Goal: Task Accomplishment & Management: Complete application form

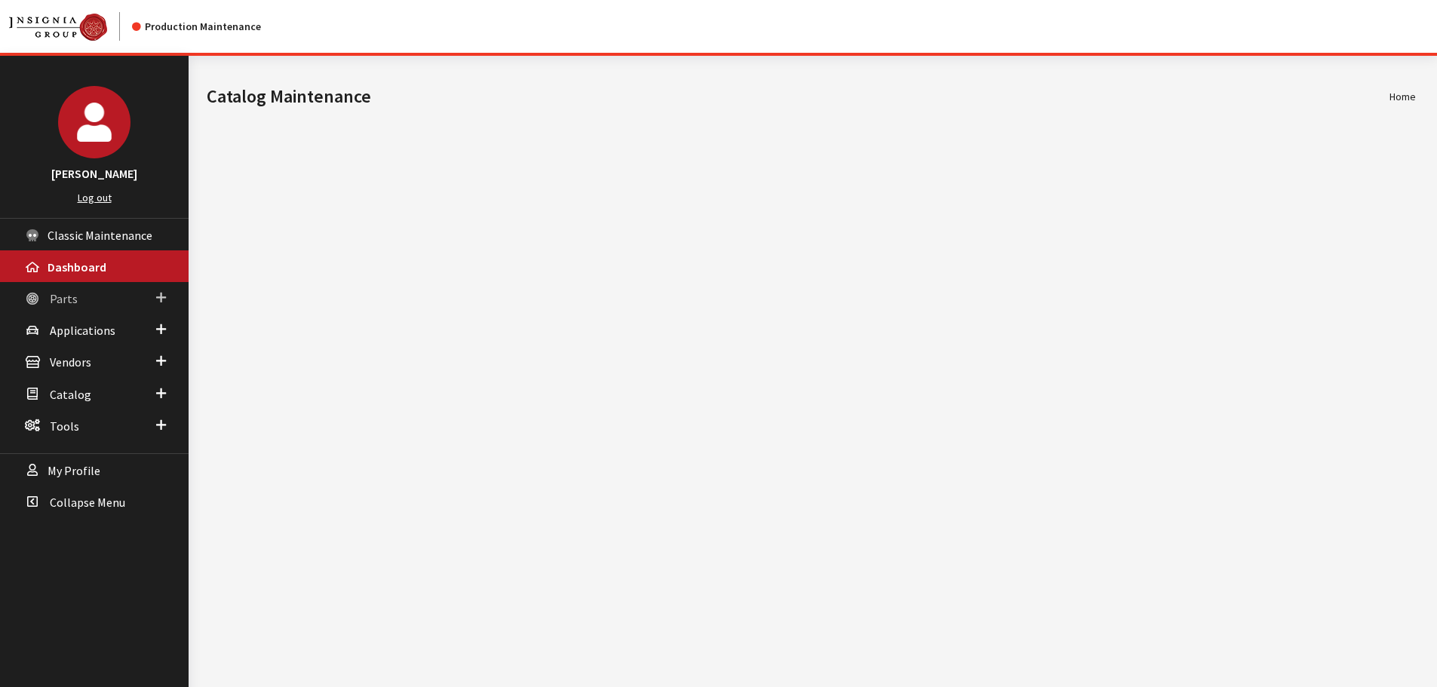
click at [54, 302] on span "Parts" at bounding box center [64, 298] width 28 height 15
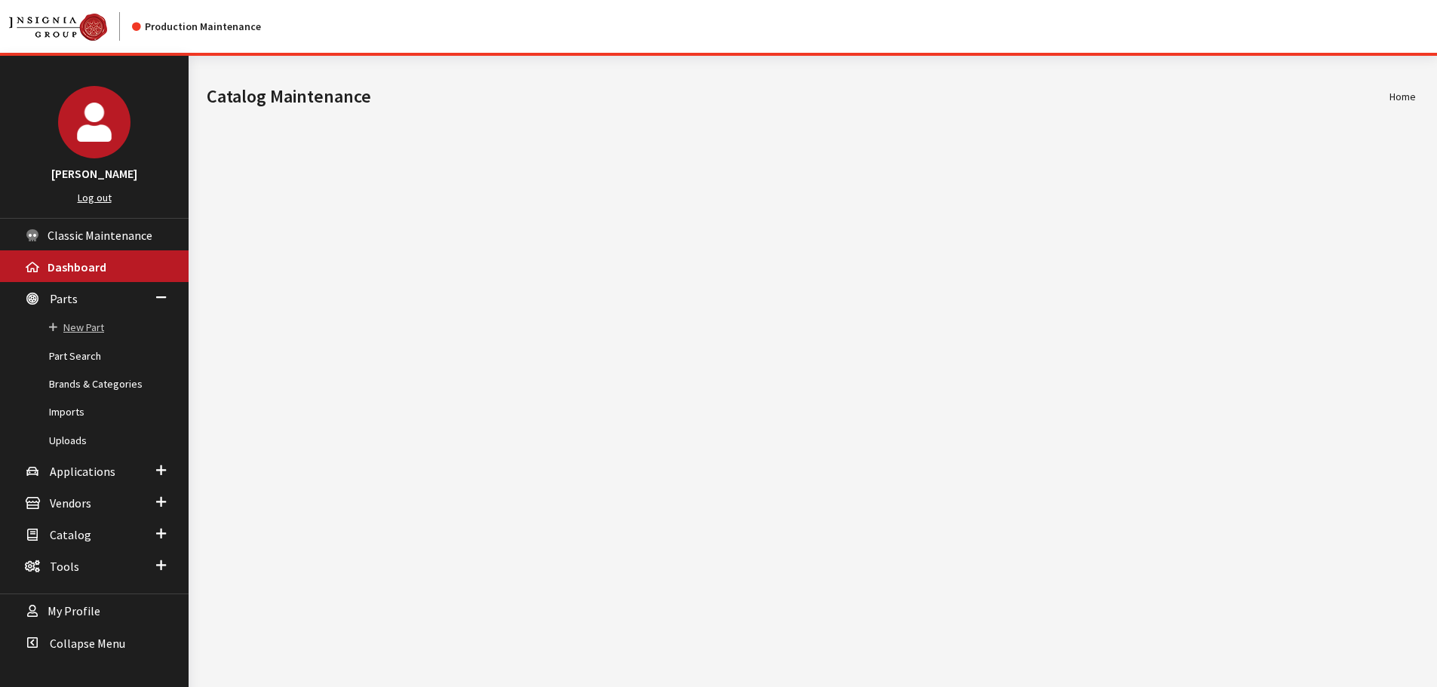
click at [79, 332] on link "New Part" at bounding box center [94, 328] width 189 height 28
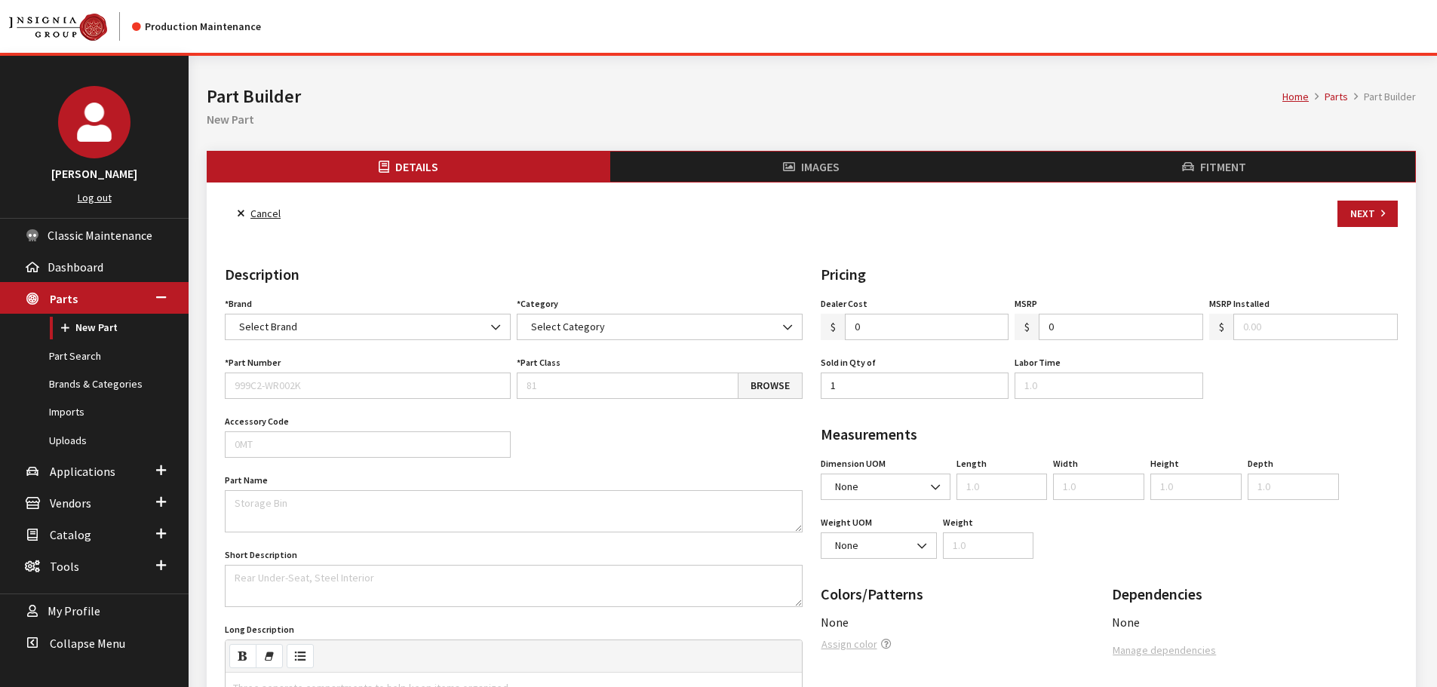
select select
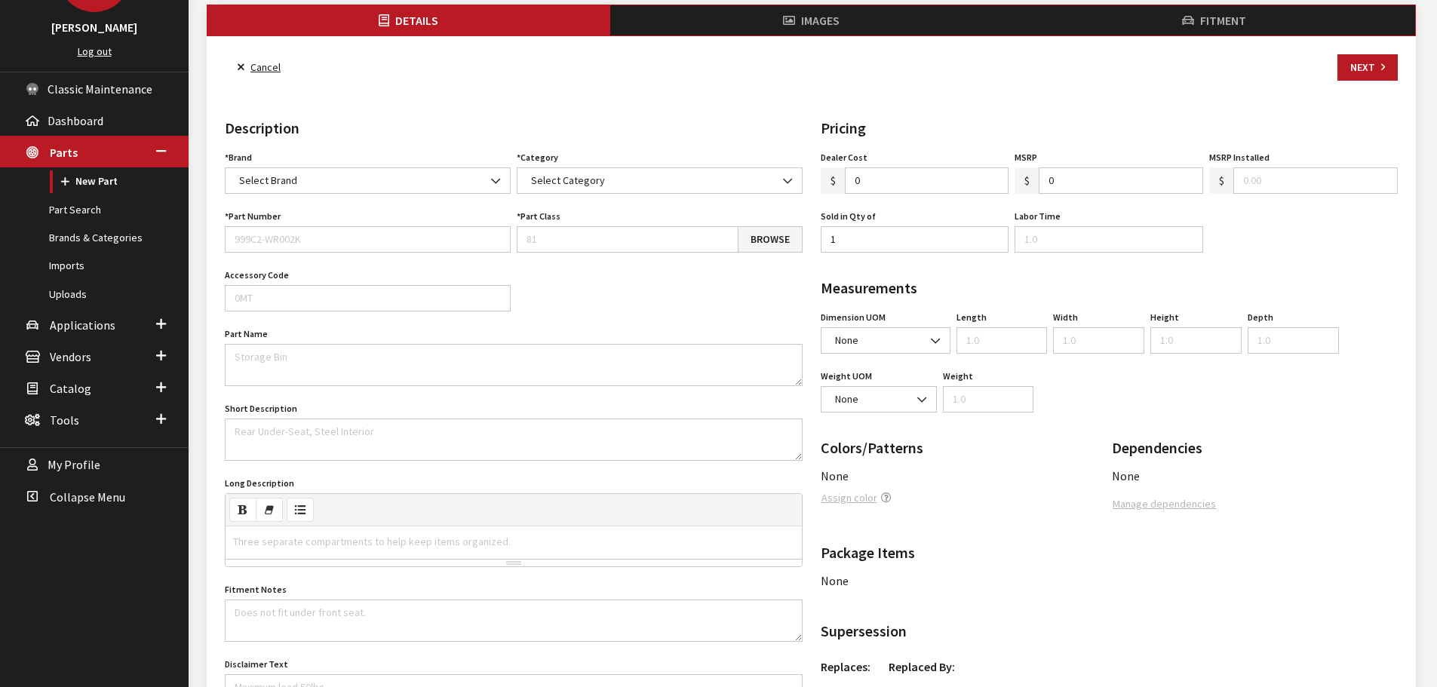
scroll to position [151, 0]
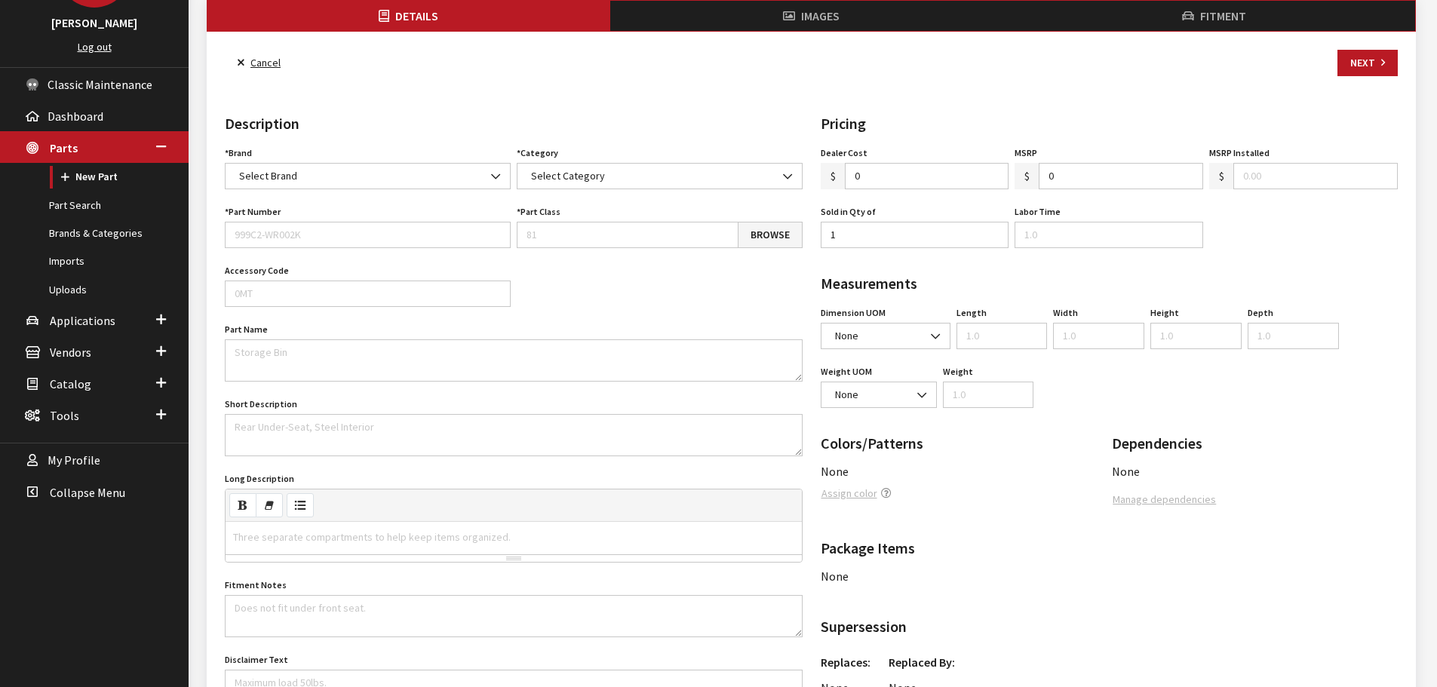
click at [856, 490] on div "Colors/Patterns None Assign color Remove Color Group: None Assign color group R…" at bounding box center [964, 466] width 292 height 93
click at [855, 493] on div "Colors/Patterns None Assign color Remove Color Group: None Assign color group R…" at bounding box center [964, 466] width 292 height 93
click at [275, 241] on input "Part Number" at bounding box center [368, 235] width 286 height 26
type input "test"
click at [366, 171] on span "Select Brand" at bounding box center [368, 176] width 266 height 16
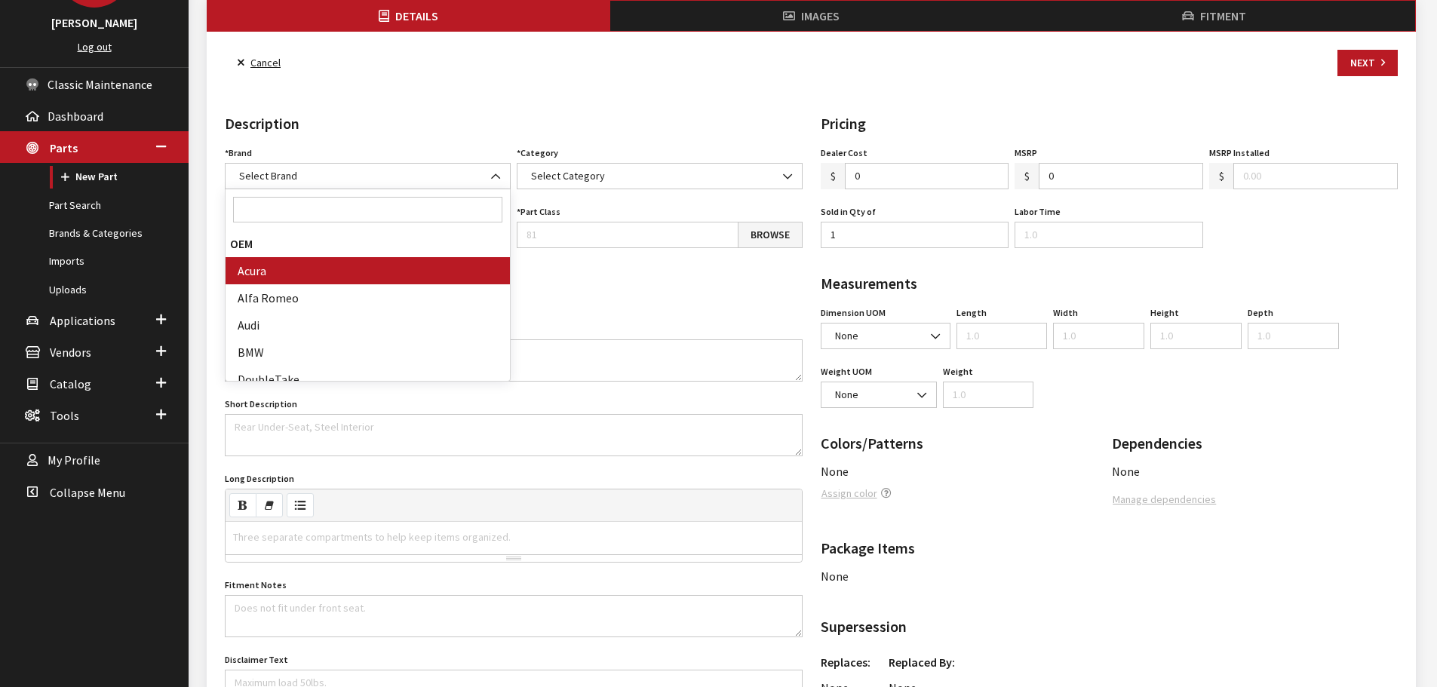
click at [342, 211] on input "Search" at bounding box center [367, 210] width 269 height 26
select select "8"
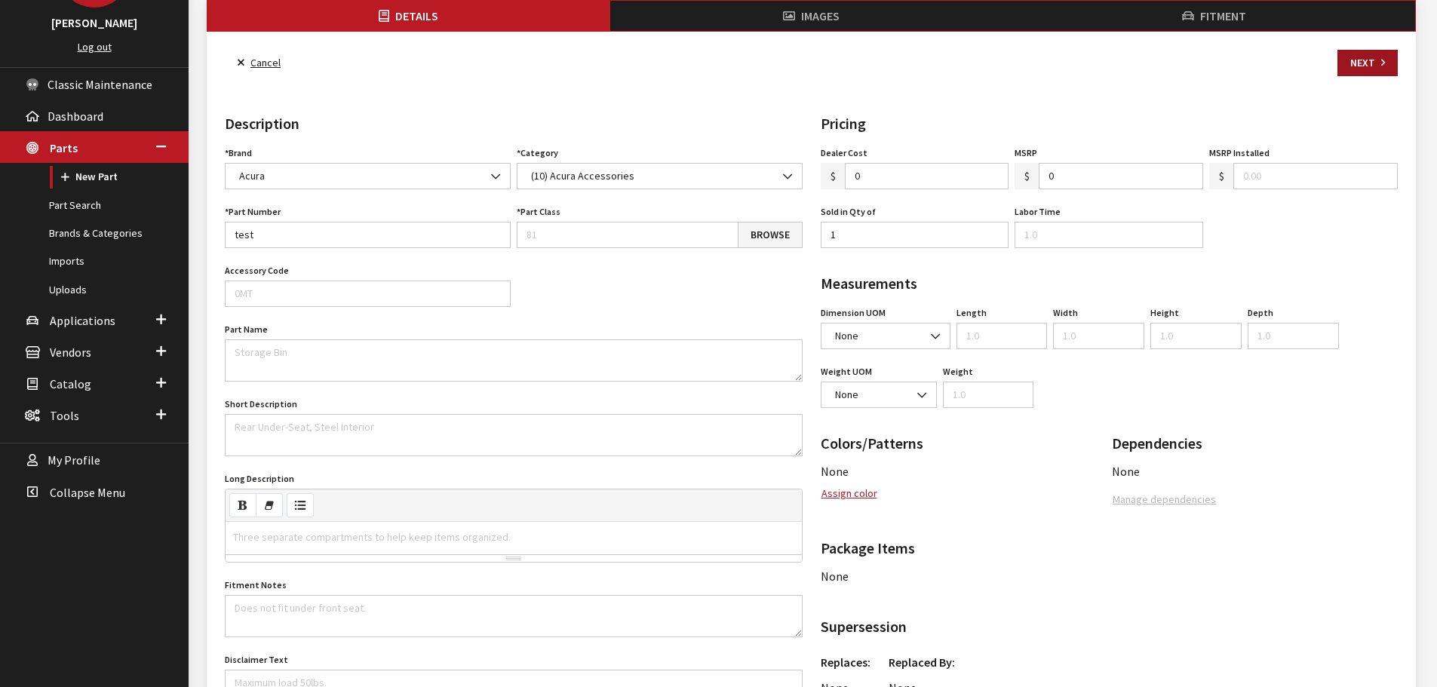
click at [1361, 67] on button "Next" at bounding box center [1368, 63] width 60 height 26
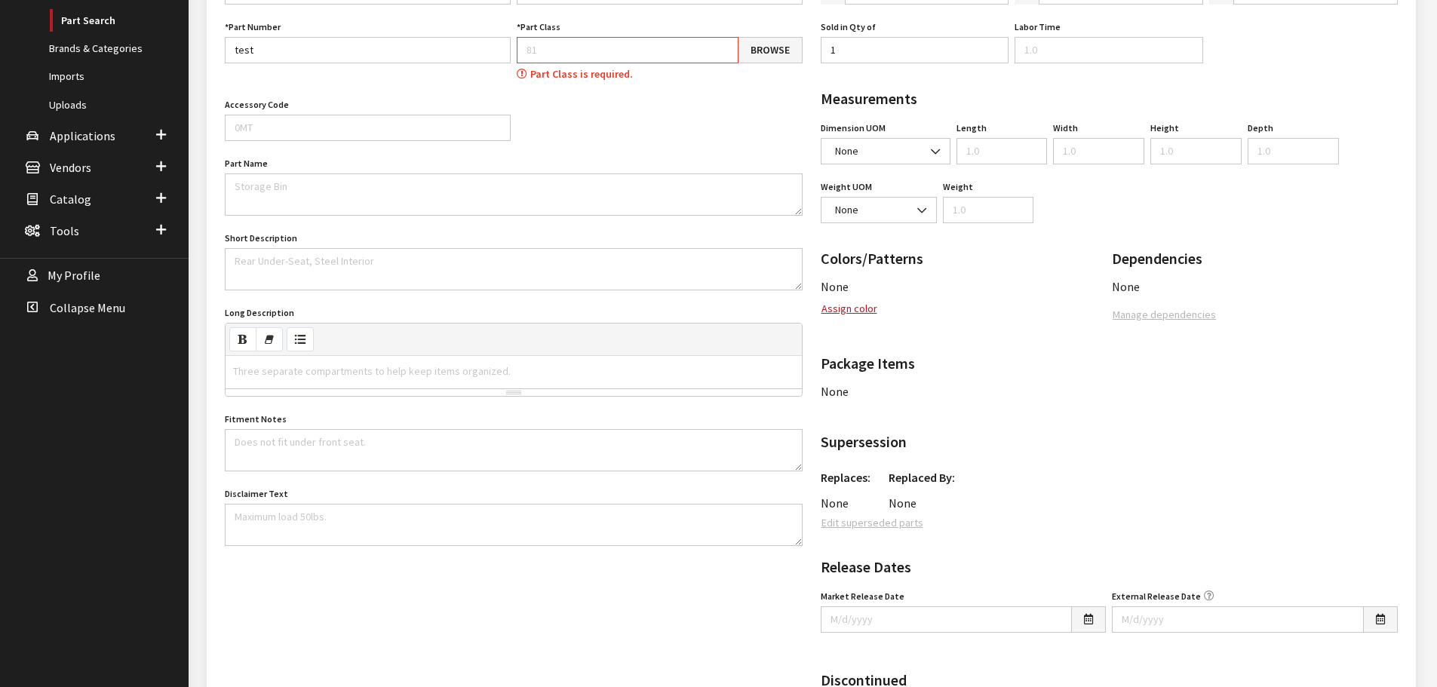
scroll to position [356, 0]
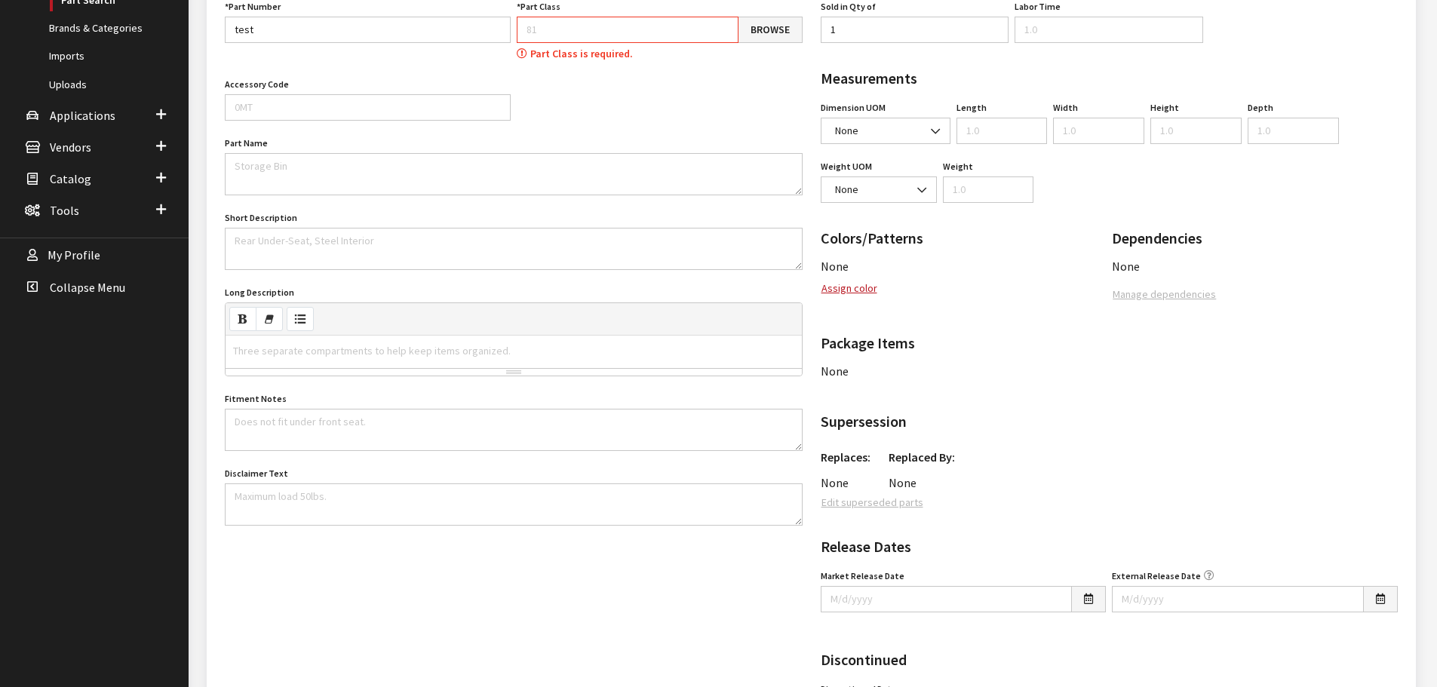
click at [561, 18] on input "Part Class" at bounding box center [628, 30] width 222 height 26
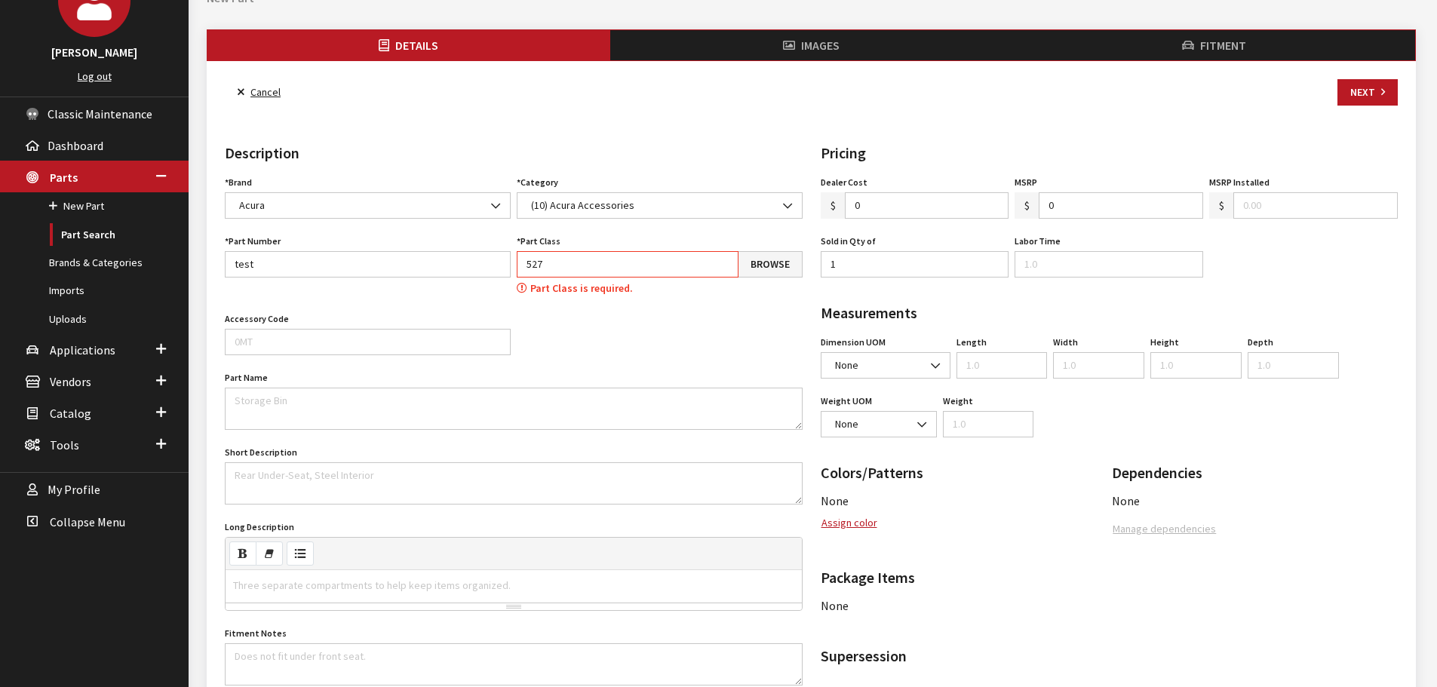
scroll to position [0, 0]
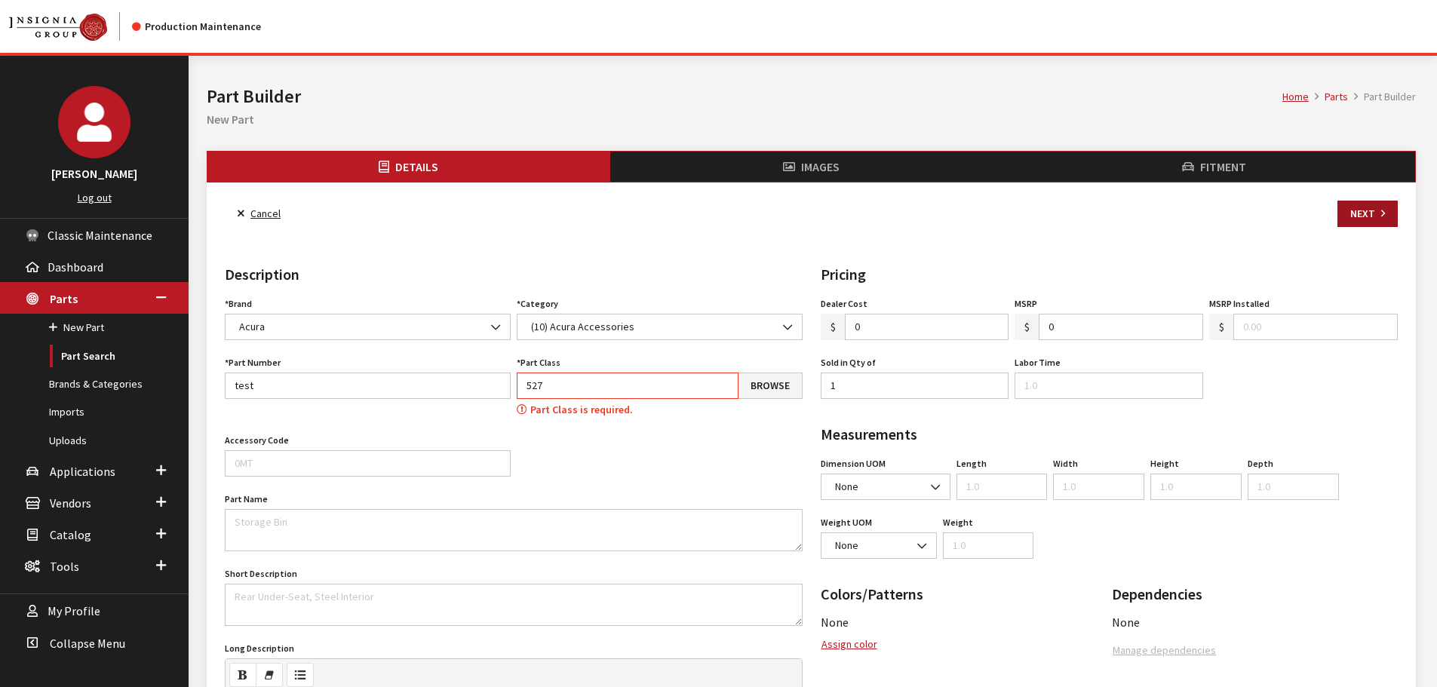
type input "527"
click at [1360, 226] on button "Next" at bounding box center [1368, 214] width 60 height 26
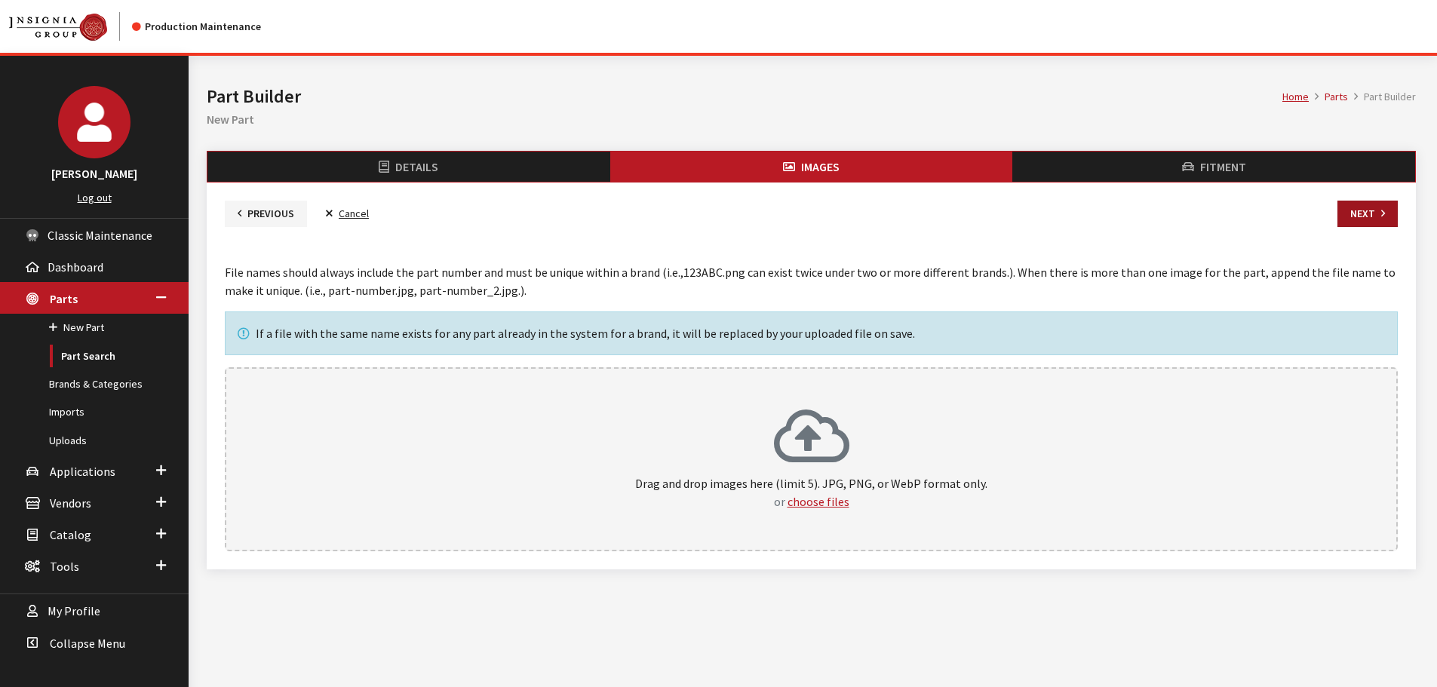
click at [1362, 211] on button "Next" at bounding box center [1368, 214] width 60 height 26
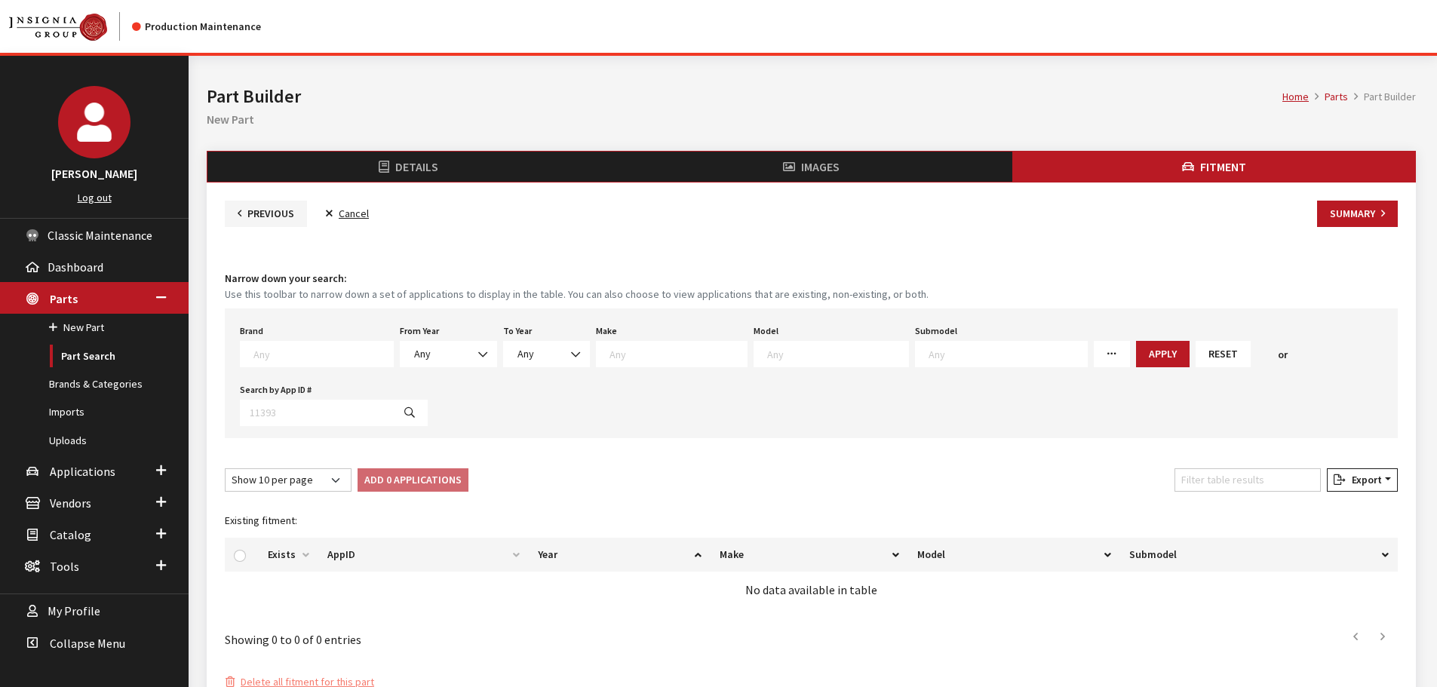
click at [1362, 211] on button "Summary" at bounding box center [1357, 214] width 81 height 26
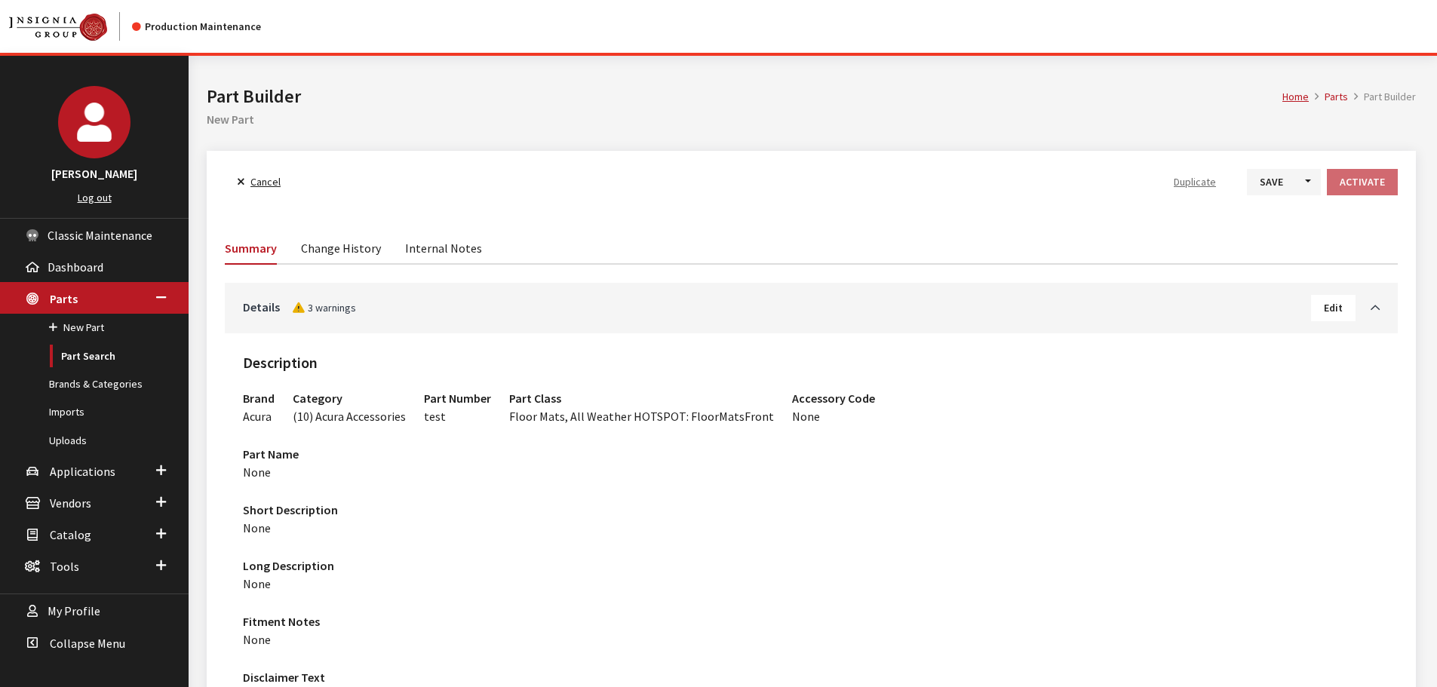
click at [1208, 297] on h3 "Details 3 warnings Edit" at bounding box center [811, 308] width 1137 height 26
click at [1216, 306] on link "Details 3 warnings" at bounding box center [777, 307] width 1068 height 18
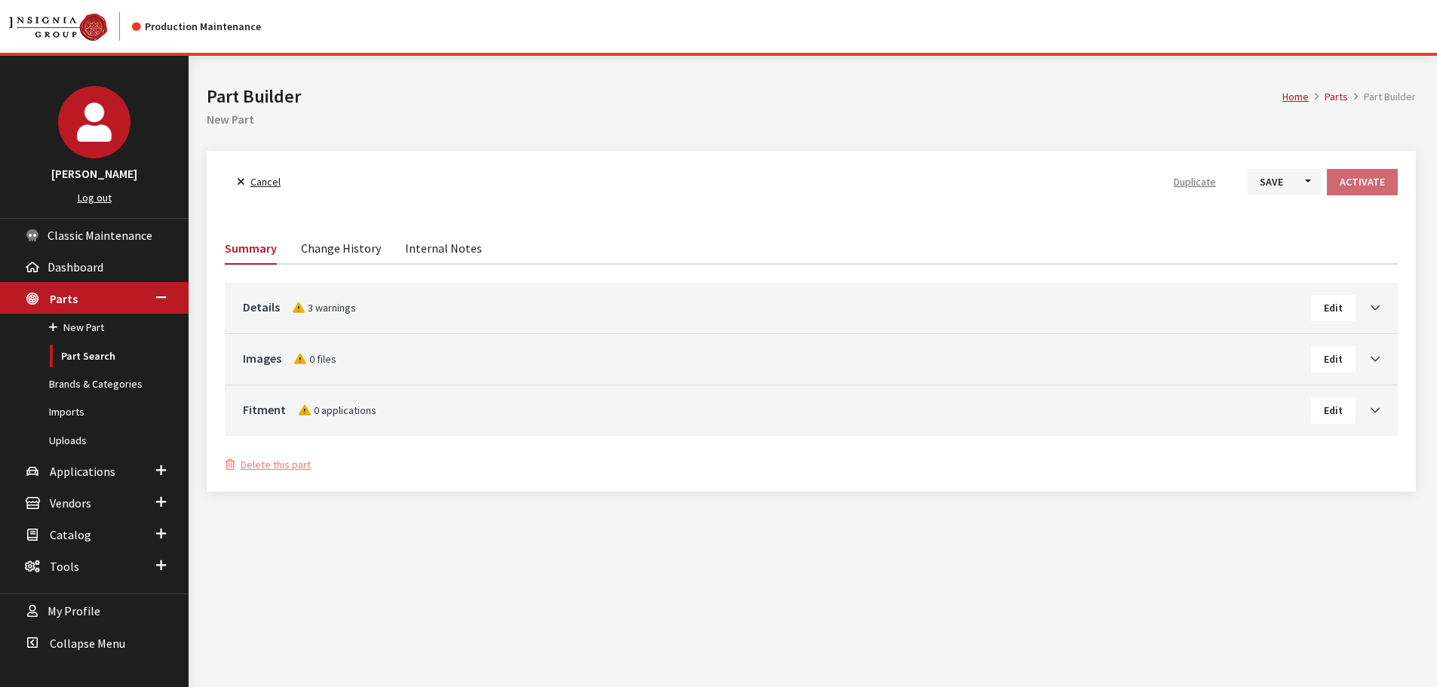
click at [1331, 415] on span "Edit" at bounding box center [1333, 411] width 19 height 14
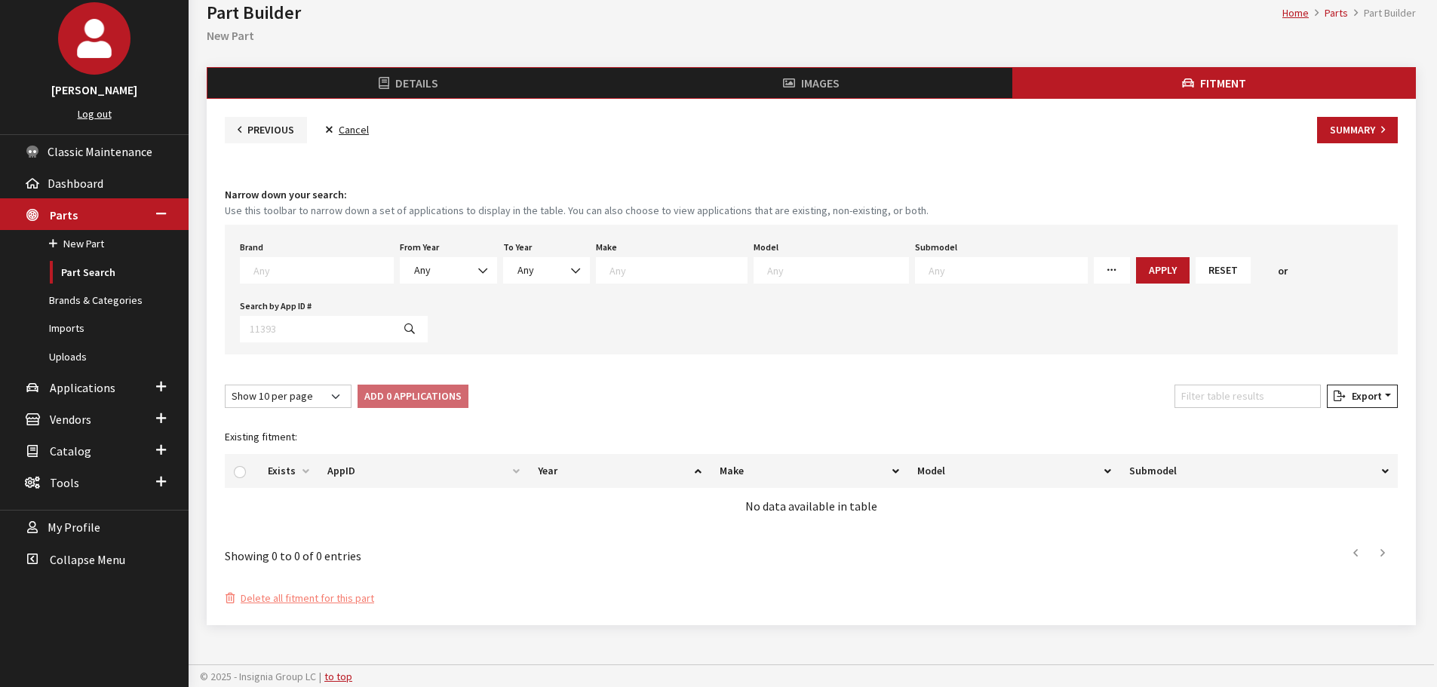
scroll to position [85, 0]
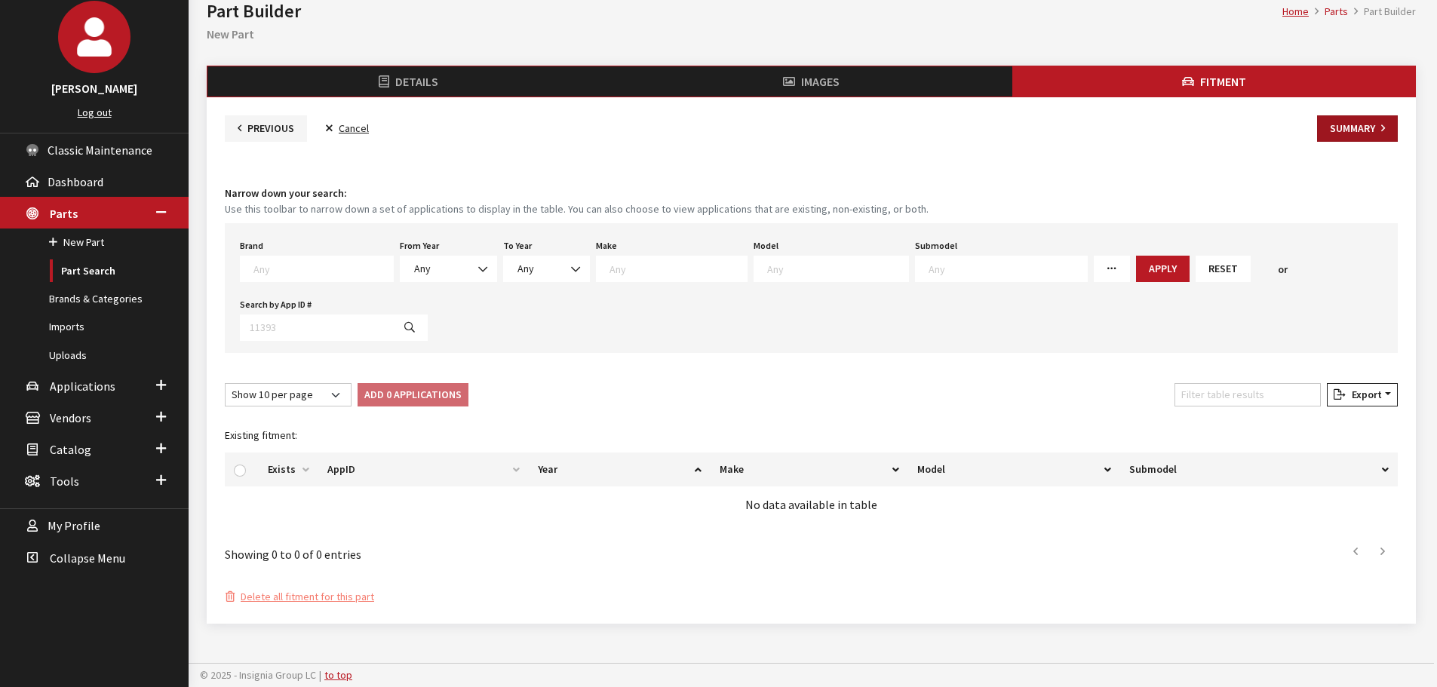
click at [1353, 123] on button "Summary" at bounding box center [1357, 128] width 81 height 26
